Goal: Find specific fact: Find specific fact

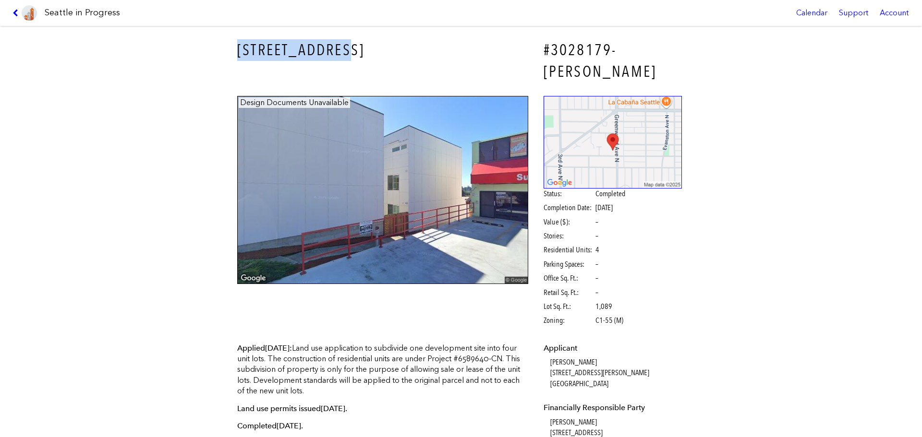
drag, startPoint x: 225, startPoint y: 42, endPoint x: 338, endPoint y: 41, distance: 112.4
click at [338, 41] on div "220 N 101ST ST #3028179-LU Design Documents Unavailable Status: Completed Compl…" at bounding box center [461, 232] width 922 height 412
copy h3 "220 N 101ST ST"
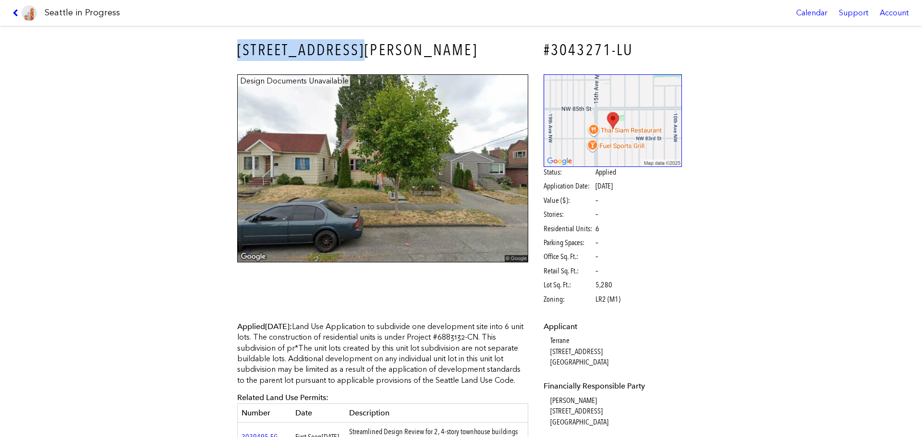
drag, startPoint x: 230, startPoint y: 44, endPoint x: 370, endPoint y: 48, distance: 139.3
click at [370, 48] on div "[STREET_ADDRESS][PERSON_NAME]" at bounding box center [382, 50] width 304 height 35
copy h3 "[STREET_ADDRESS][PERSON_NAME]"
